Goal: Task Accomplishment & Management: Use online tool/utility

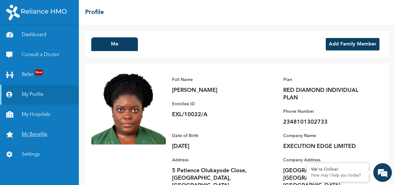
click at [41, 135] on link "My Benefits" at bounding box center [39, 134] width 79 height 20
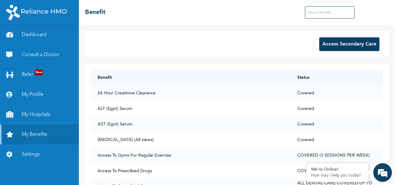
click at [354, 44] on button "Access Secondary Care" at bounding box center [350, 44] width 60 height 14
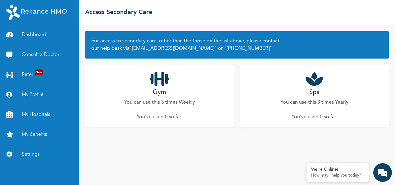
click at [154, 102] on p "You can use this 3 times Weekly" at bounding box center [159, 102] width 71 height 7
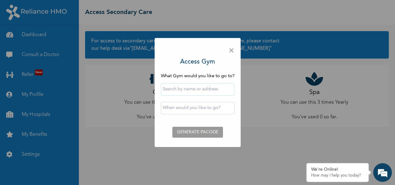
click at [193, 93] on input "text" at bounding box center [198, 89] width 74 height 12
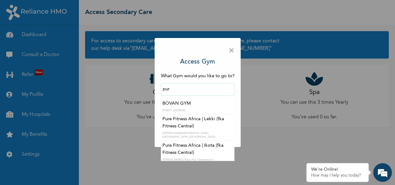
type input "Pure Fitness Africa | Lekki (fka Fitness Central)"
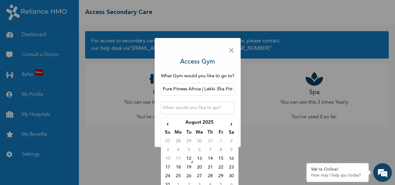
click at [180, 108] on input "text" at bounding box center [198, 108] width 74 height 12
click at [188, 160] on td "12" at bounding box center [189, 159] width 11 height 9
type input "[DATE] 12:00 AM"
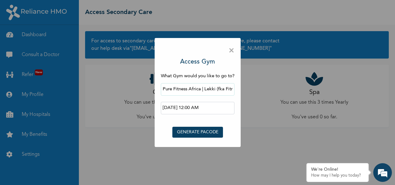
click at [198, 130] on button "GENERATE PACODE" at bounding box center [198, 132] width 51 height 11
